Goal: Task Accomplishment & Management: Use online tool/utility

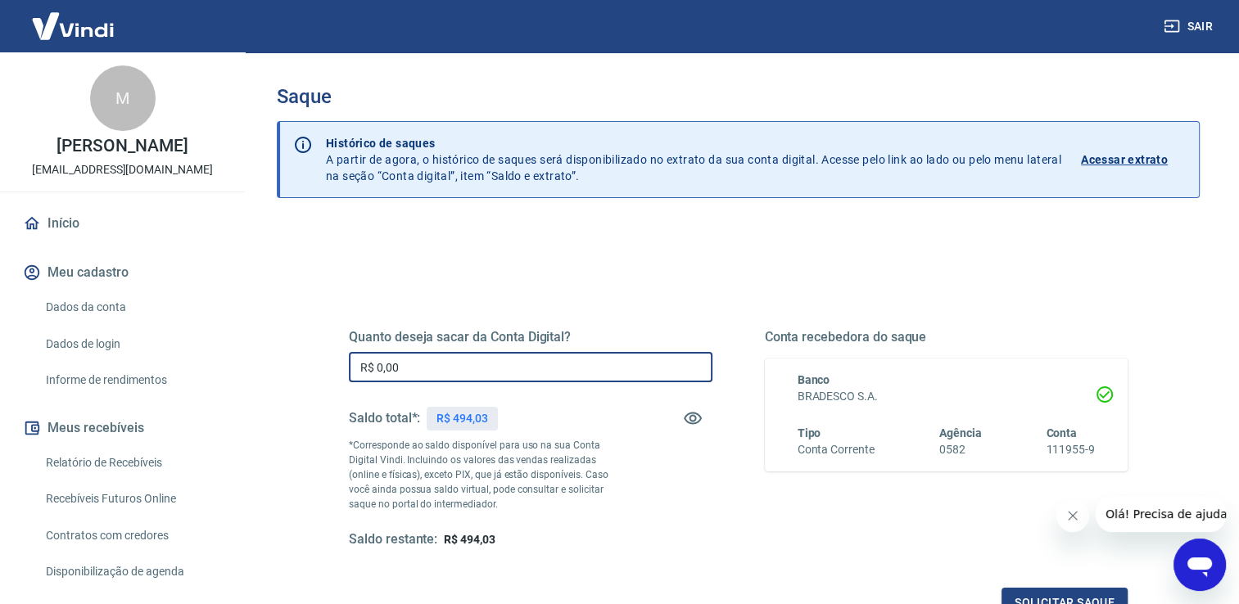
click at [461, 369] on input "R$ 0,00" at bounding box center [531, 367] width 364 height 30
type input "R$ 494,00"
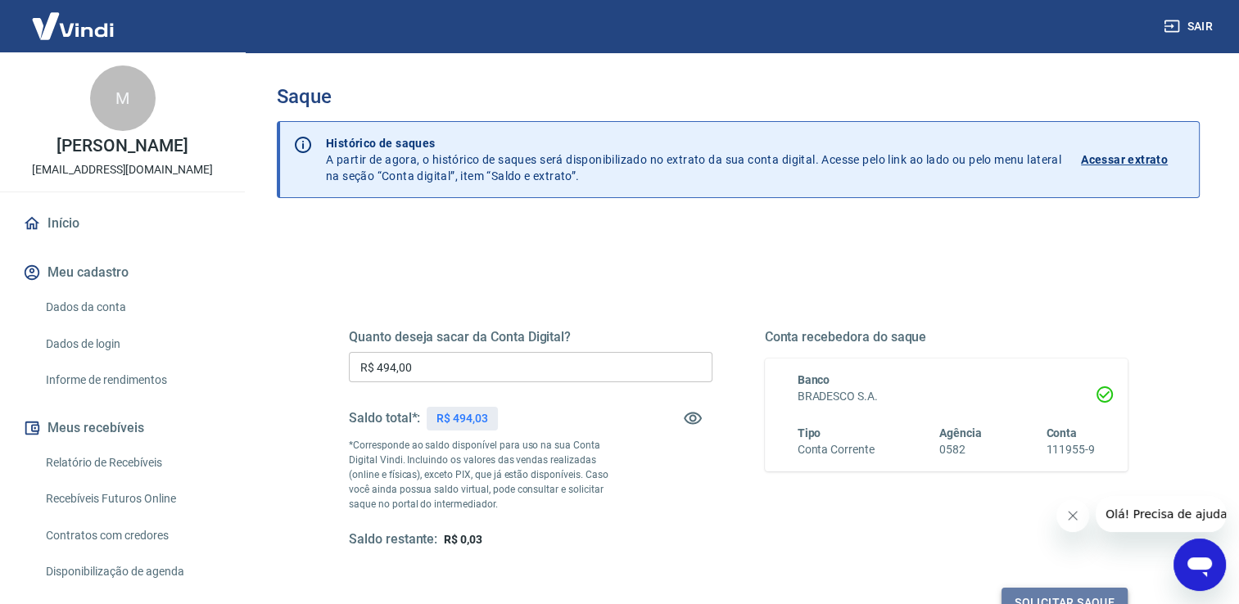
click at [1078, 598] on button "Solicitar saque" at bounding box center [1065, 603] width 126 height 30
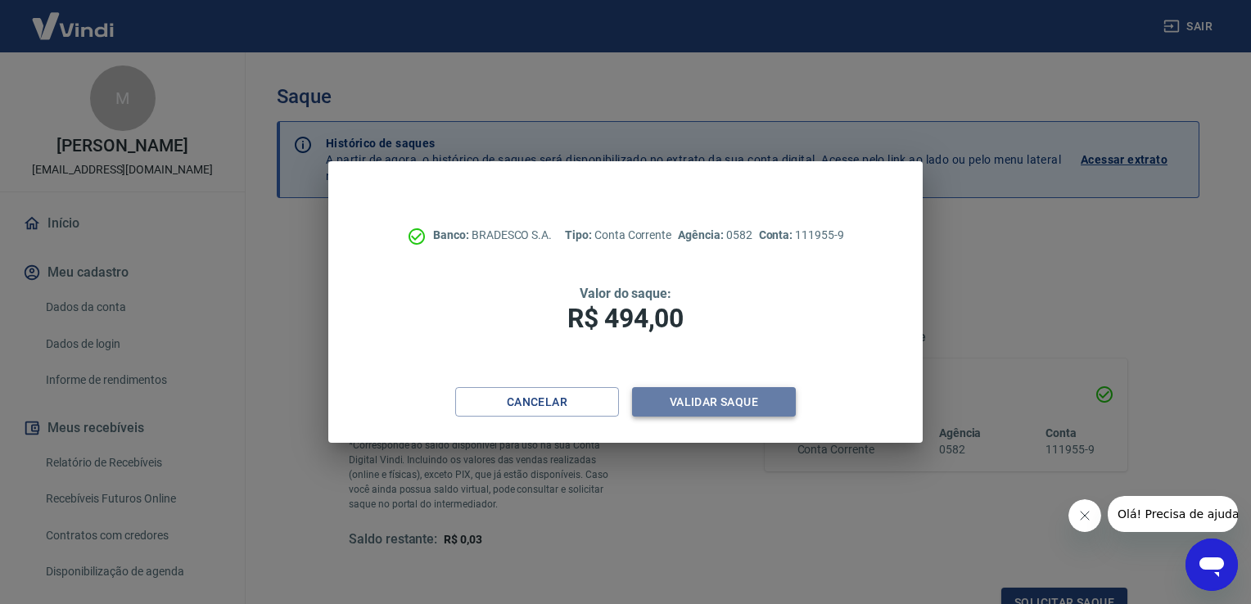
click at [731, 395] on button "Validar saque" at bounding box center [714, 402] width 164 height 30
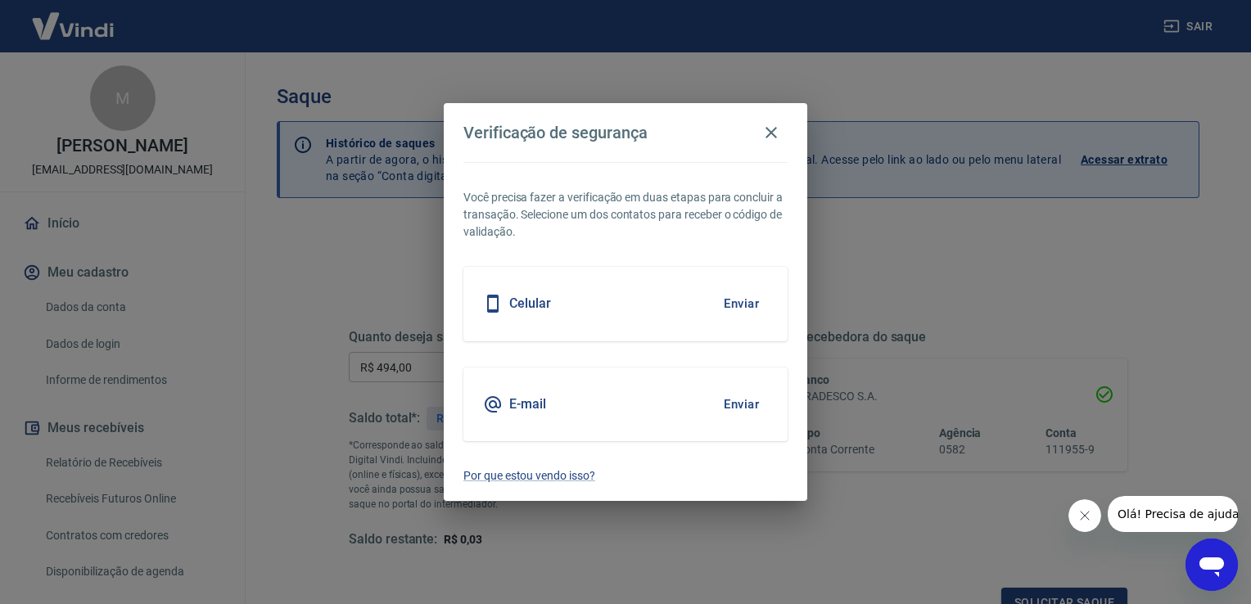
scroll to position [13, 0]
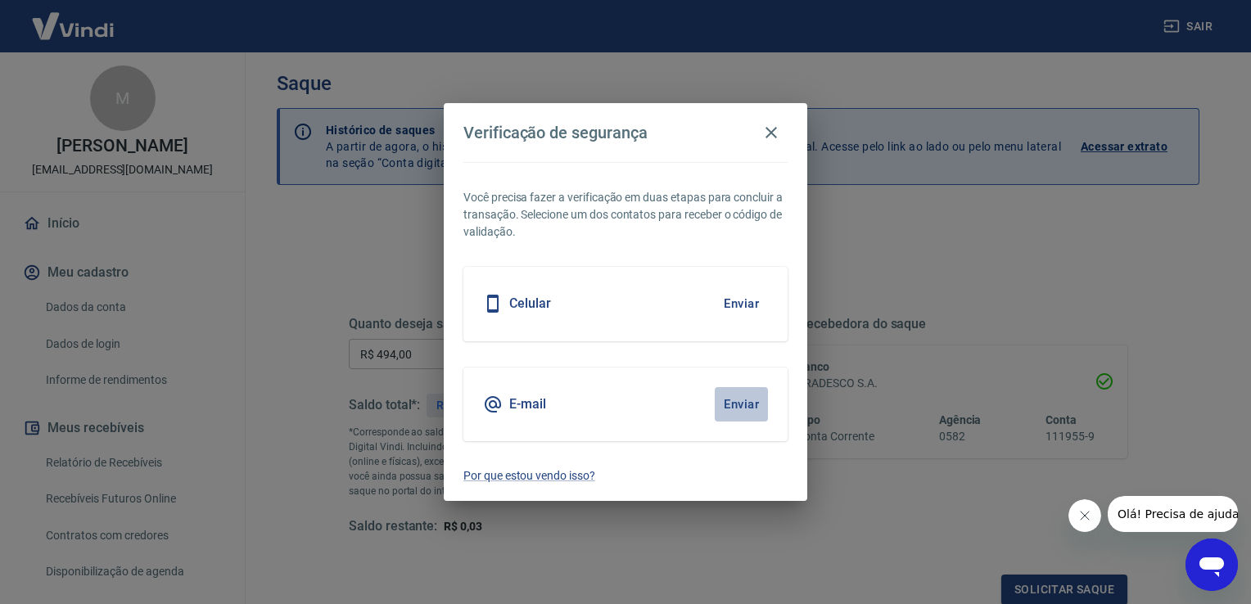
click at [734, 409] on button "Enviar" at bounding box center [741, 404] width 53 height 34
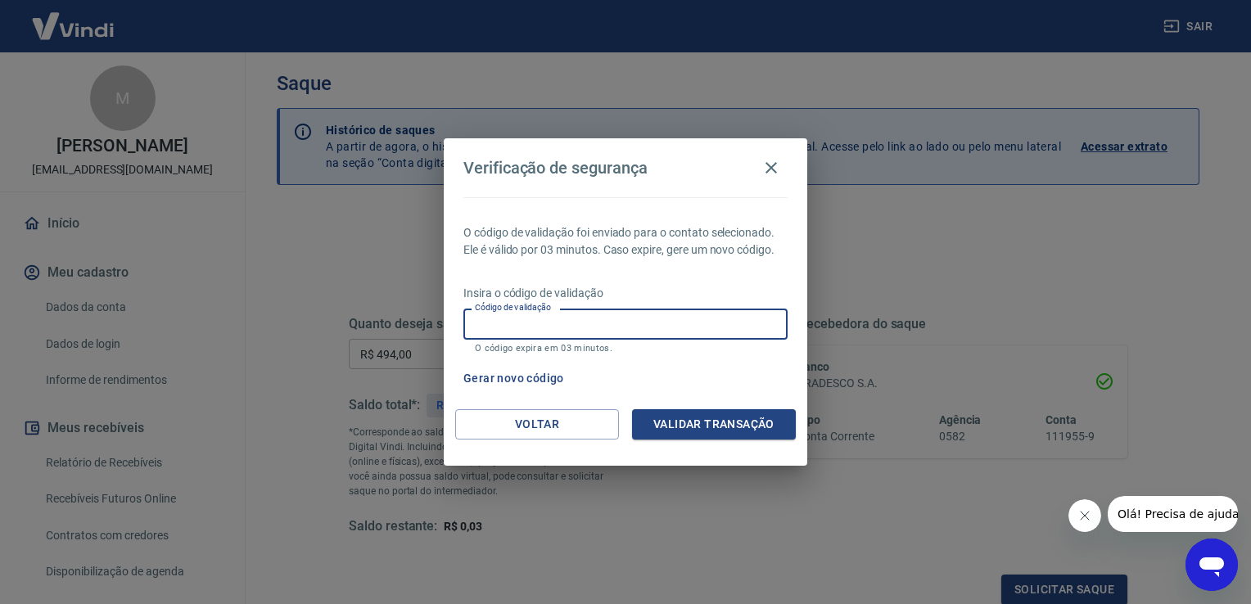
click at [720, 333] on input "Código de validação" at bounding box center [626, 324] width 324 height 30
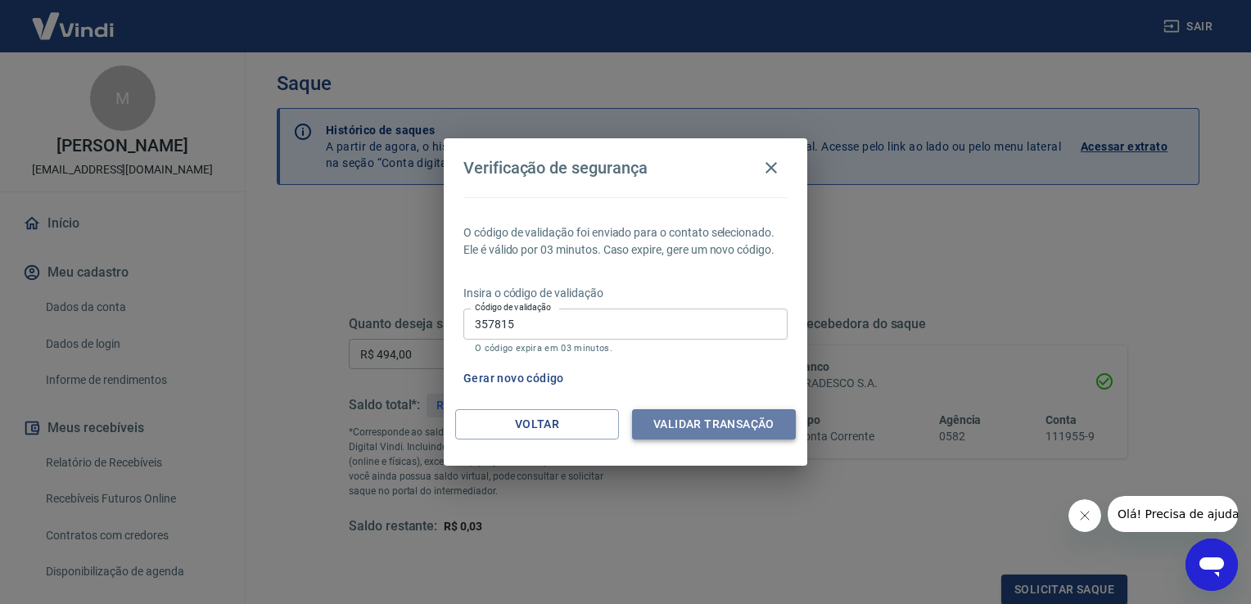
click at [726, 414] on button "Validar transação" at bounding box center [714, 425] width 164 height 30
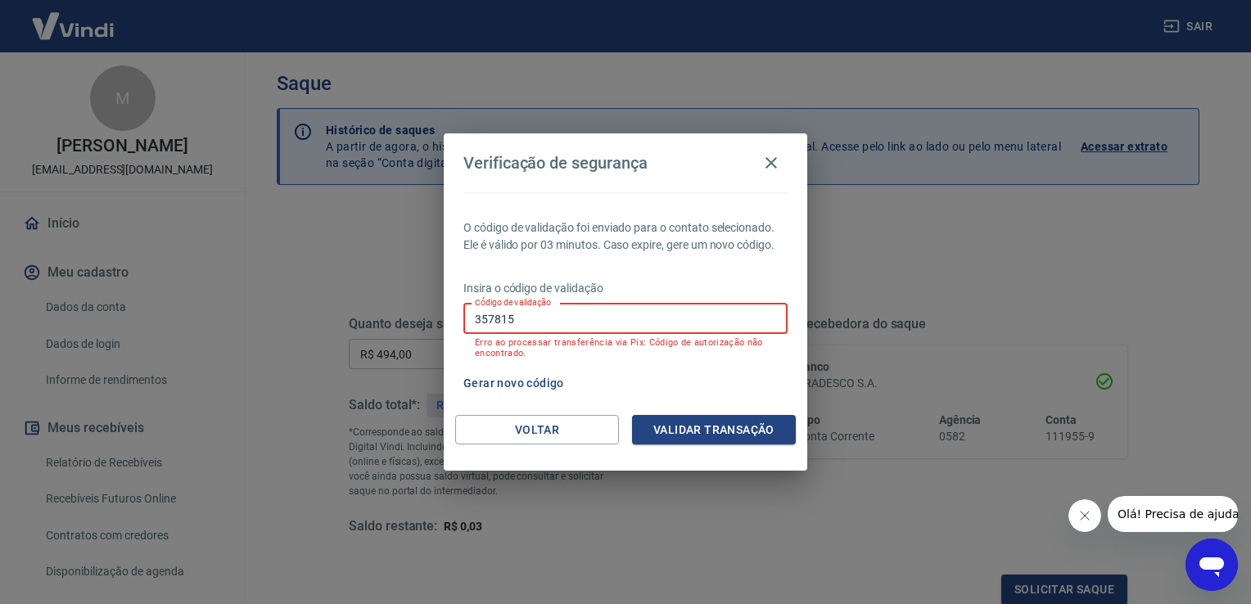
click at [678, 333] on input "357815" at bounding box center [626, 319] width 324 height 30
type input "3"
type input "957815"
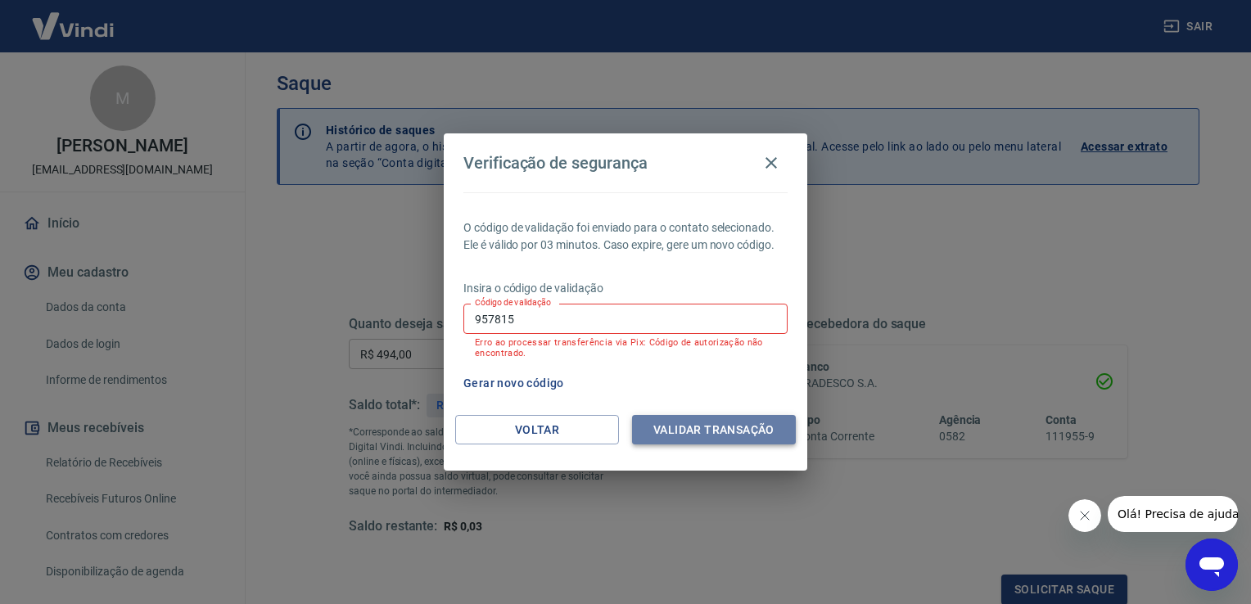
click at [726, 432] on button "Validar transação" at bounding box center [714, 430] width 164 height 30
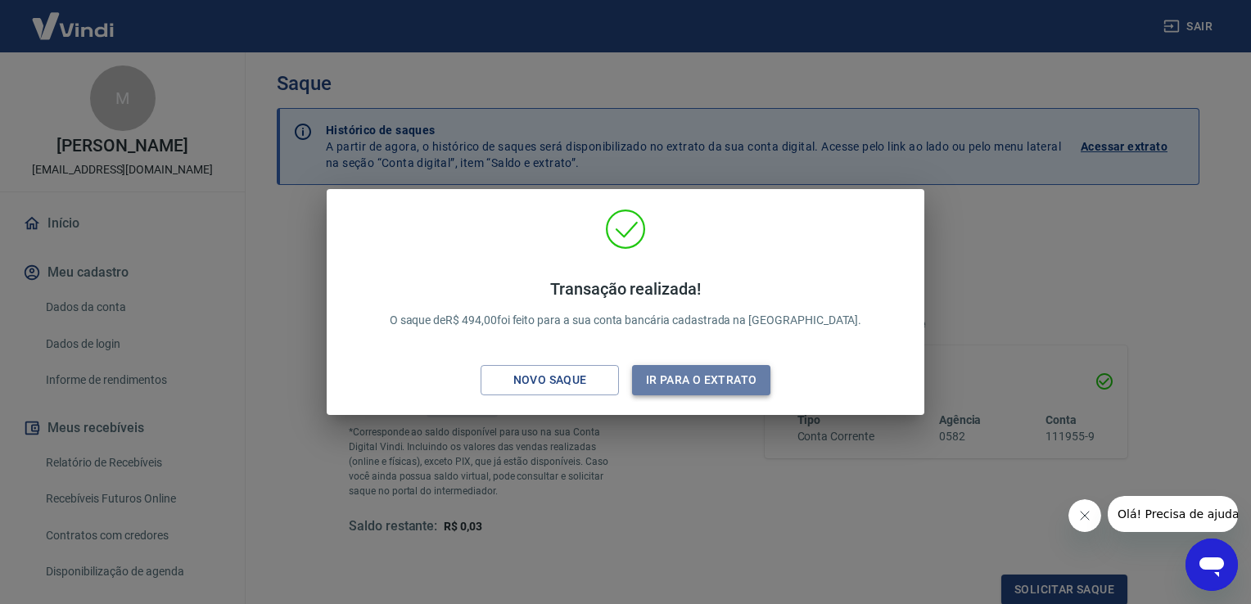
click at [727, 391] on button "Ir para o extrato" at bounding box center [701, 380] width 138 height 30
